Goal: Transaction & Acquisition: Purchase product/service

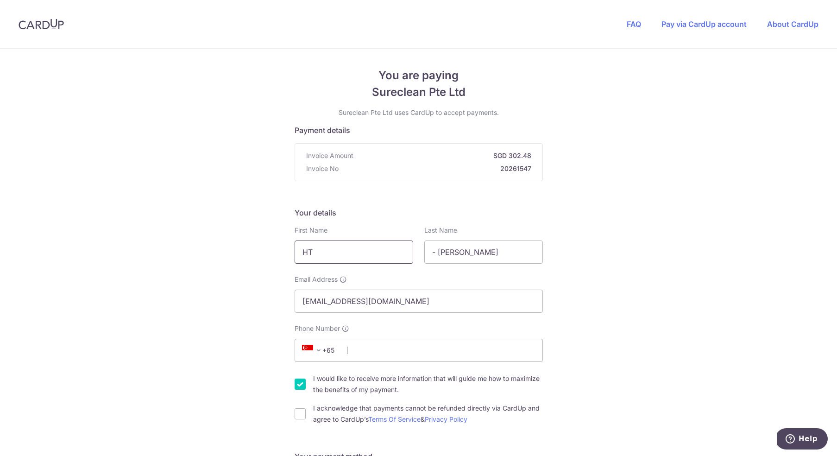
drag, startPoint x: 349, startPoint y: 251, endPoint x: 280, endPoint y: 241, distance: 70.2
type input "Paulo"
drag, startPoint x: 459, startPoint y: 250, endPoint x: 393, endPoint y: 244, distance: 66.5
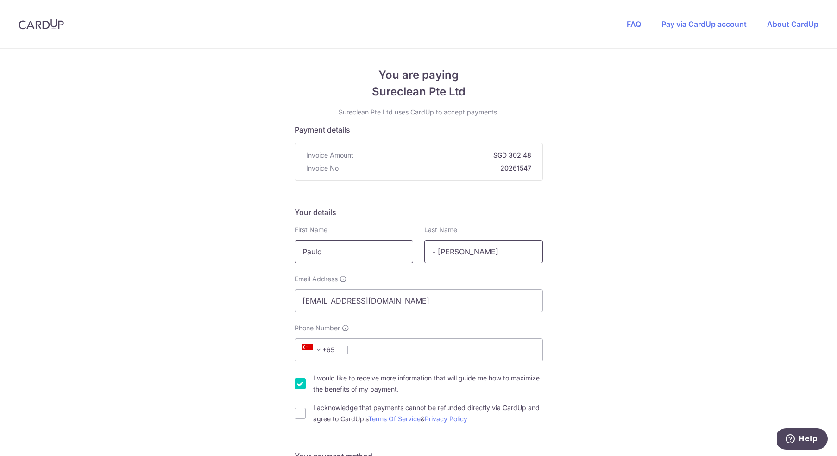
click at [393, 244] on div "First Name [PERSON_NAME] Last Name - [PERSON_NAME]" at bounding box center [418, 244] width 259 height 38
type input "[PERSON_NAME]"
click at [393, 355] on input "Phone Number" at bounding box center [419, 349] width 248 height 23
type input "93763752"
type input "533816"
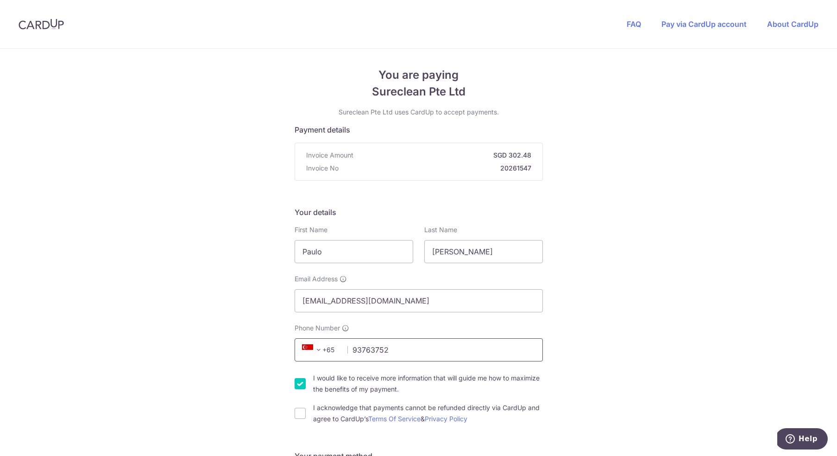
type input "[STREET_ADDRESS]"
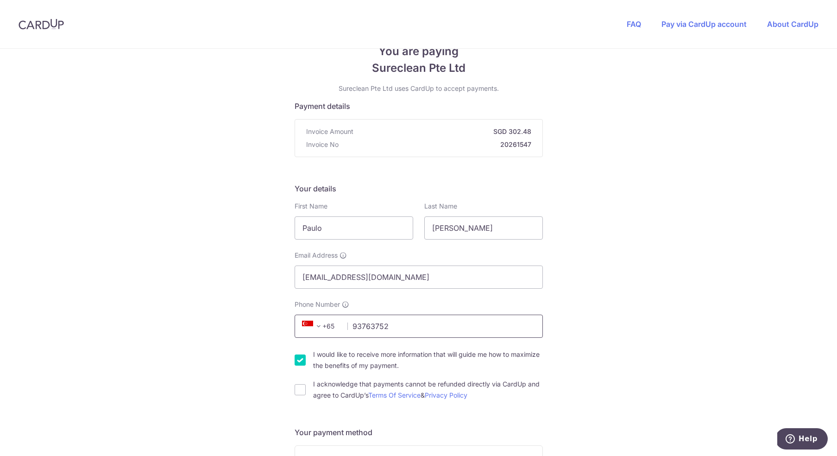
scroll to position [0, 0]
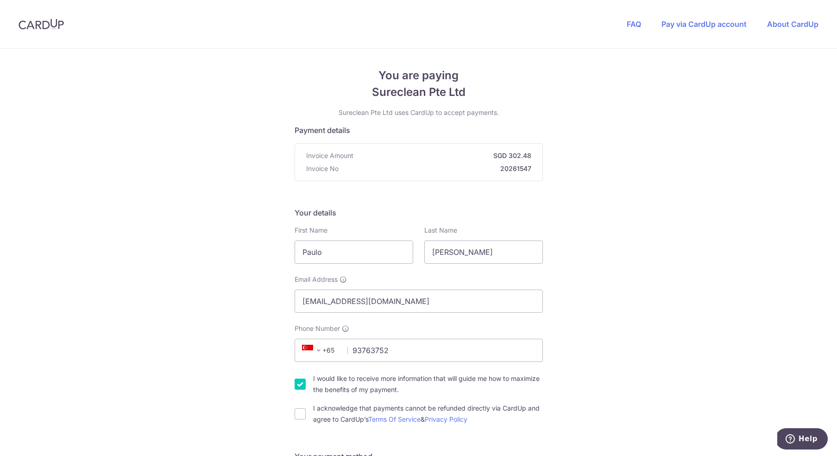
click at [303, 383] on input "I would like to receive more information that will guide me how to maximize the…" at bounding box center [300, 384] width 11 height 11
checkbox input "false"
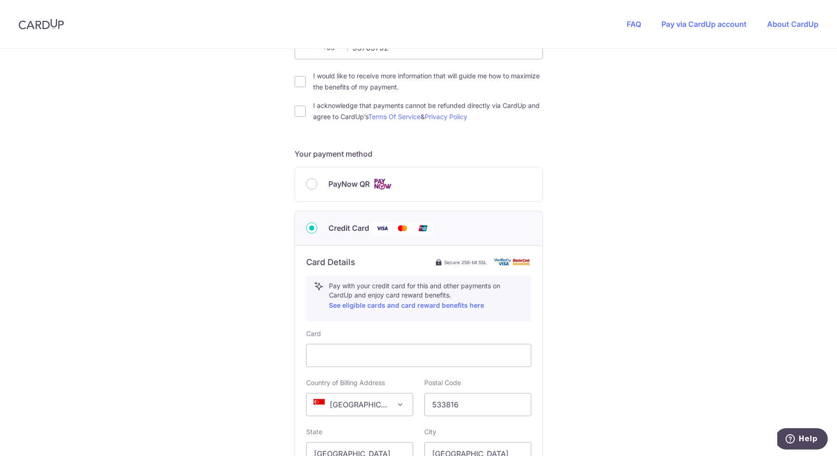
scroll to position [297, 0]
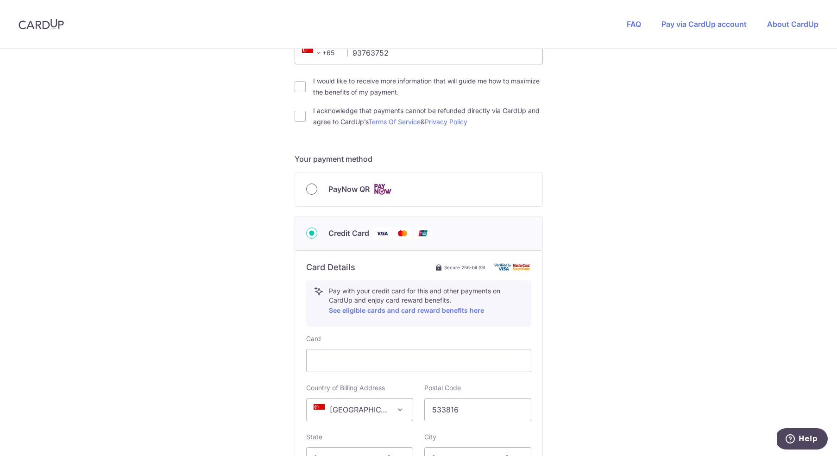
click at [310, 190] on input "PayNow QR" at bounding box center [311, 188] width 11 height 11
radio input "true"
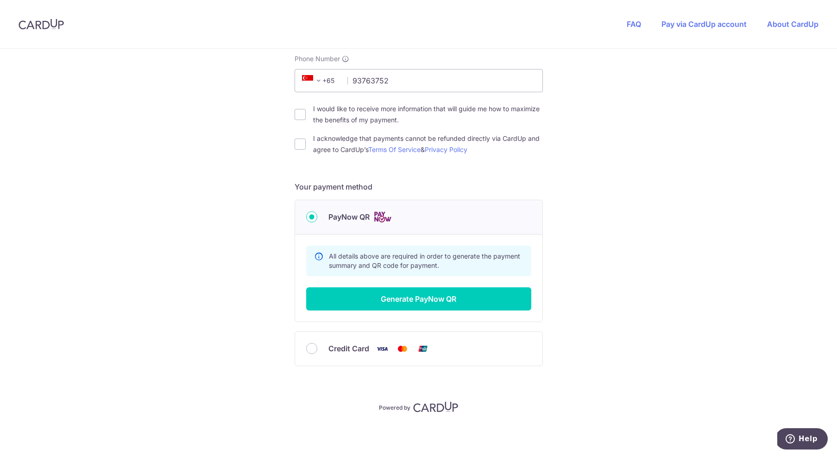
scroll to position [269, 0]
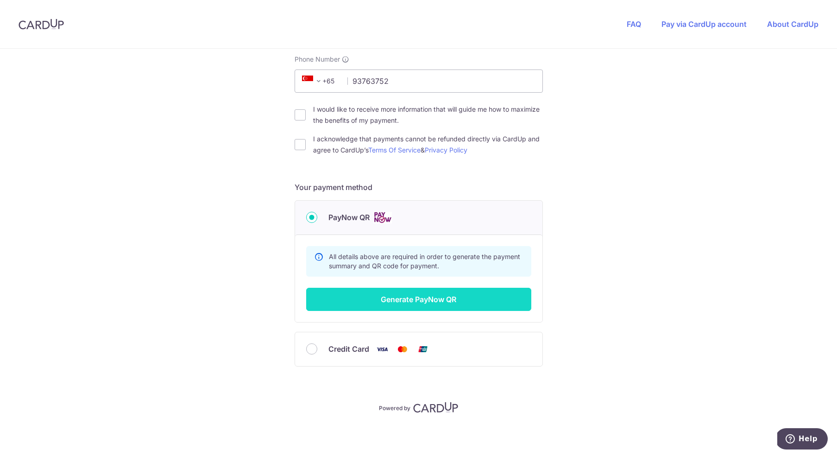
click at [413, 298] on button "Generate PayNow QR" at bounding box center [418, 299] width 225 height 23
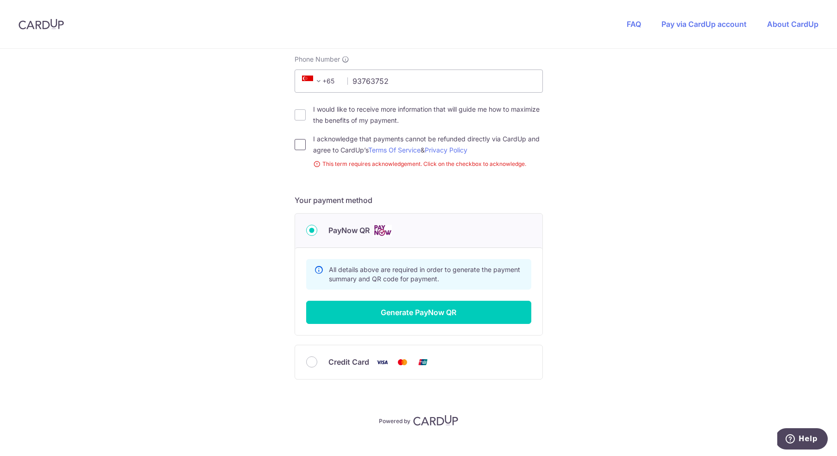
click at [301, 145] on input "I acknowledge that payments cannot be refunded directly via CardUp and agree to…" at bounding box center [300, 144] width 11 height 11
checkbox input "true"
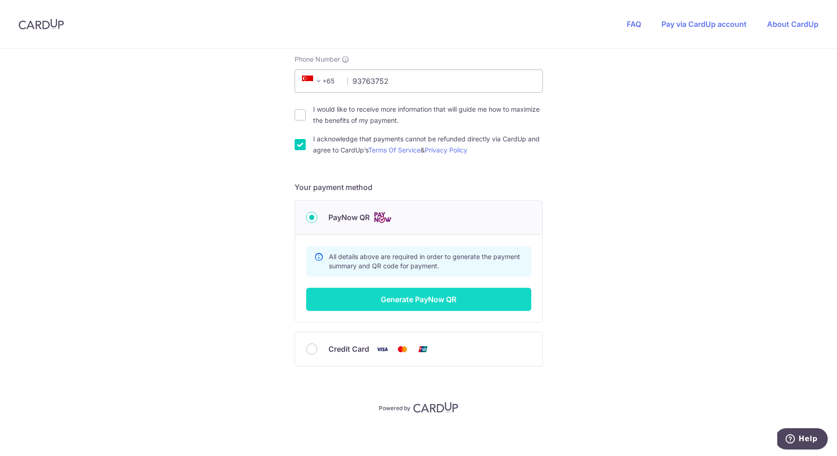
click at [376, 298] on button "Generate PayNow QR" at bounding box center [418, 299] width 225 height 23
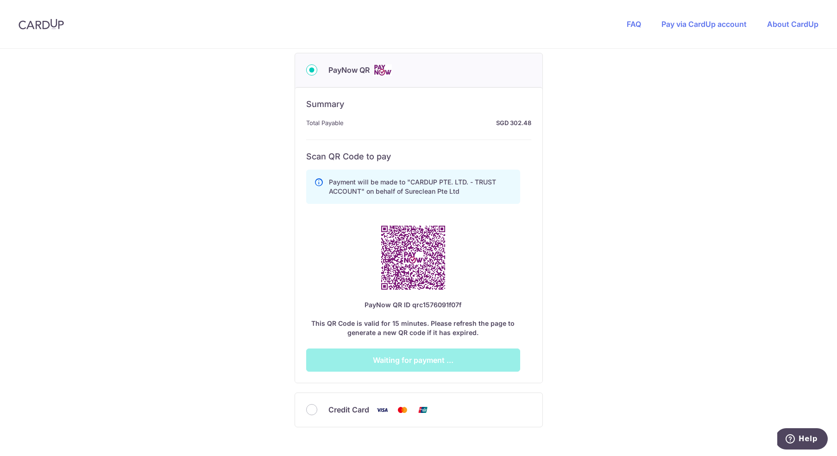
scroll to position [477, 0]
